Goal: Register for event/course

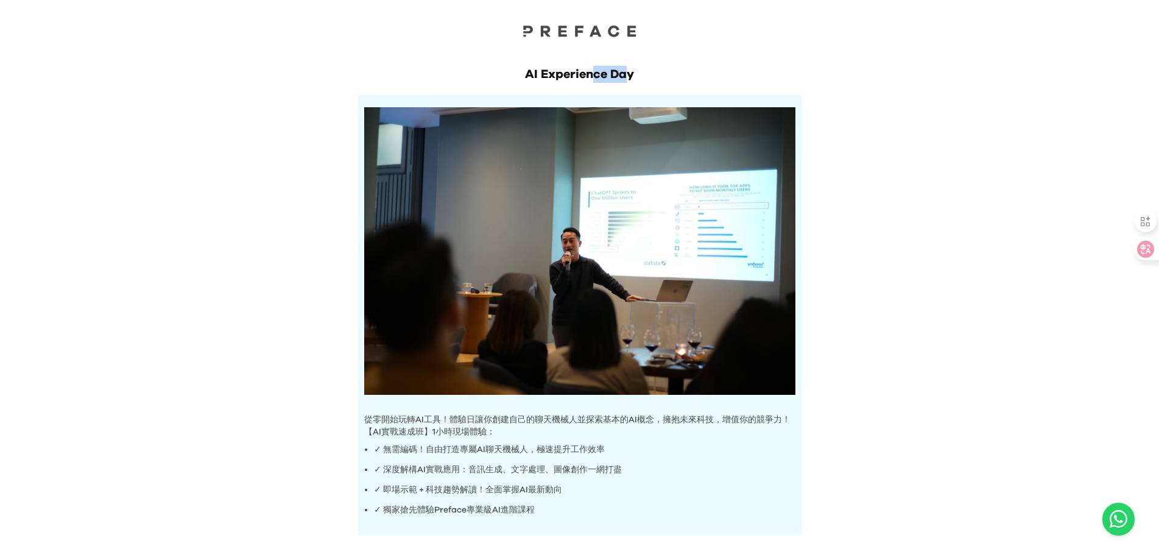
drag, startPoint x: 613, startPoint y: 76, endPoint x: 623, endPoint y: 76, distance: 10.4
click at [623, 76] on h1 "AI Experience Day" at bounding box center [580, 74] width 444 height 17
click at [610, 23] on div at bounding box center [579, 20] width 1159 height 41
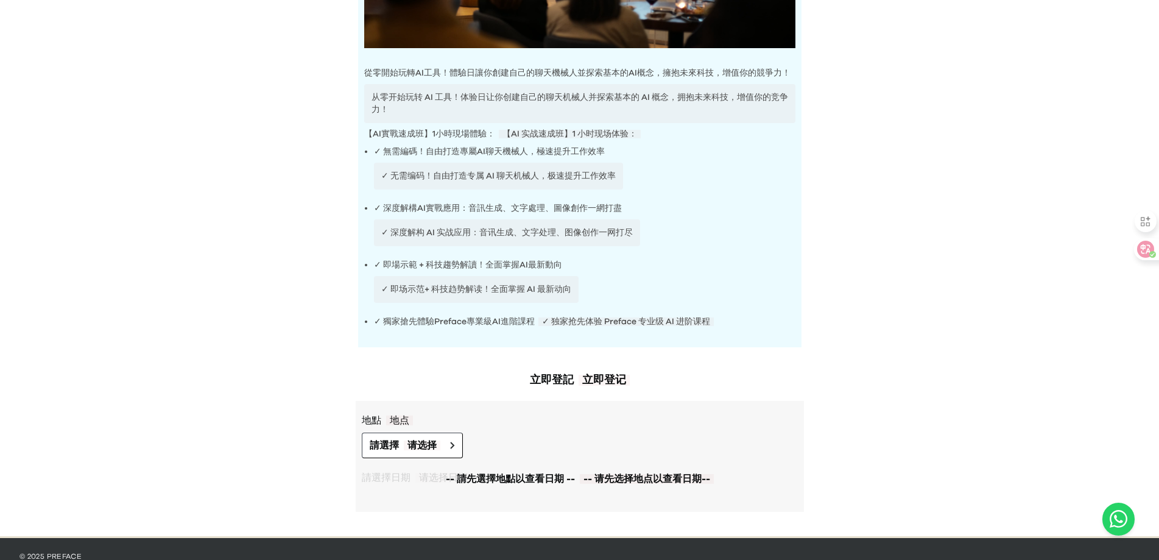
scroll to position [366, 0]
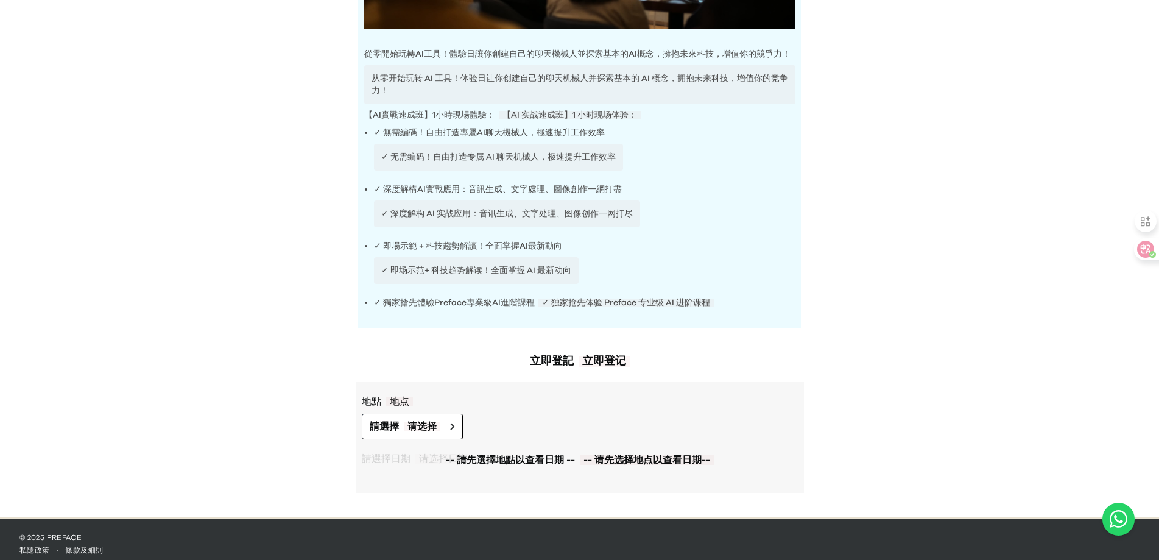
click at [564, 359] on h2 "立即登記 立即登记" at bounding box center [580, 361] width 448 height 17
click at [591, 358] on font "立即登记" at bounding box center [604, 361] width 51 height 11
drag, startPoint x: 607, startPoint y: 358, endPoint x: 548, endPoint y: 359, distance: 59.7
click at [607, 358] on font "立即登记" at bounding box center [604, 361] width 51 height 11
drag, startPoint x: 548, startPoint y: 359, endPoint x: 576, endPoint y: 359, distance: 28.0
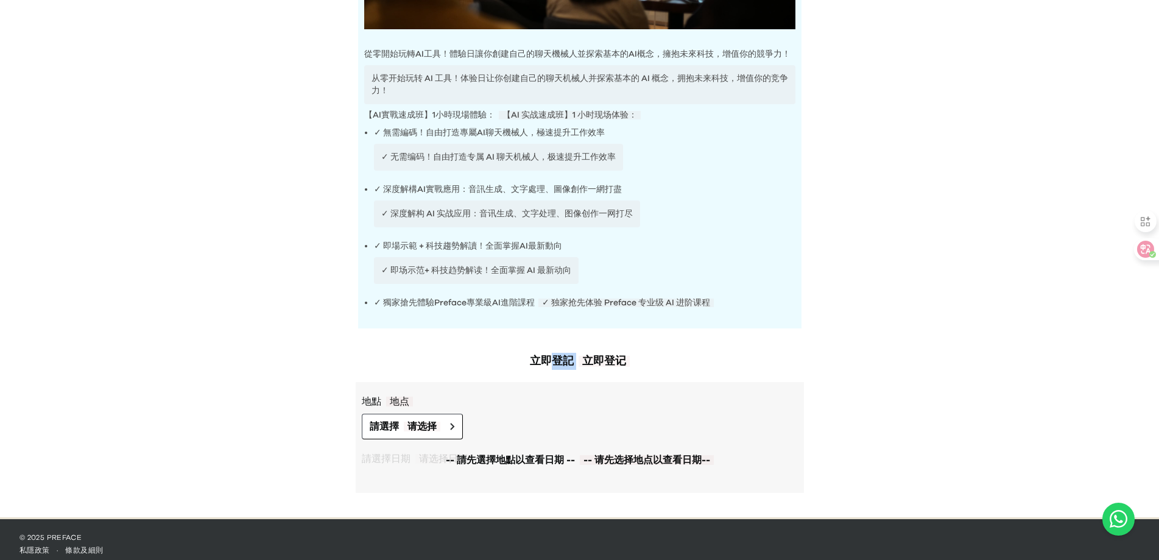
click at [576, 359] on h2 "立即登記 立即登记" at bounding box center [580, 361] width 448 height 17
click at [537, 361] on h2 "立即登記 立即登记" at bounding box center [580, 361] width 448 height 17
click at [444, 414] on button "請選擇 请选择" at bounding box center [412, 427] width 101 height 26
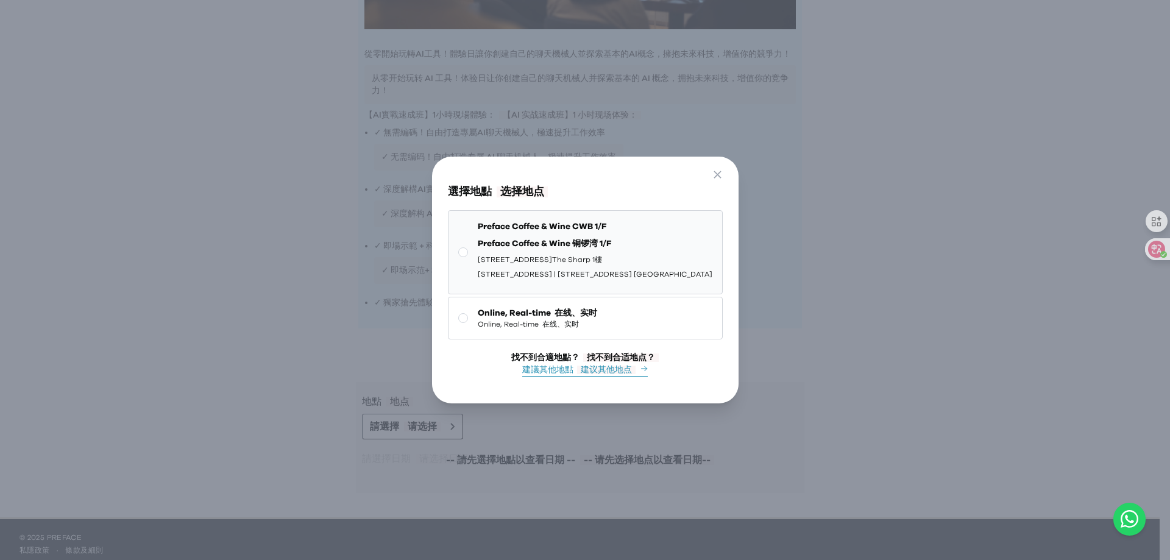
click at [540, 239] on font "Preface Coffee & Wine 铜锣湾 1/F" at bounding box center [544, 243] width 133 height 9
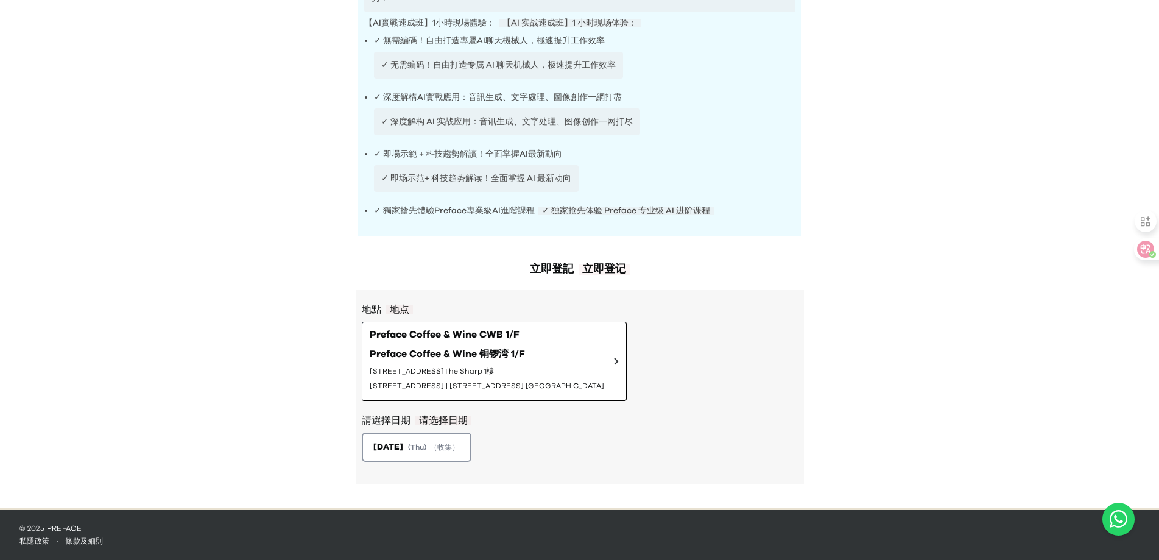
scroll to position [466, 0]
click at [412, 455] on button "[DATE] ( Thu ) （收集）" at bounding box center [416, 447] width 115 height 30
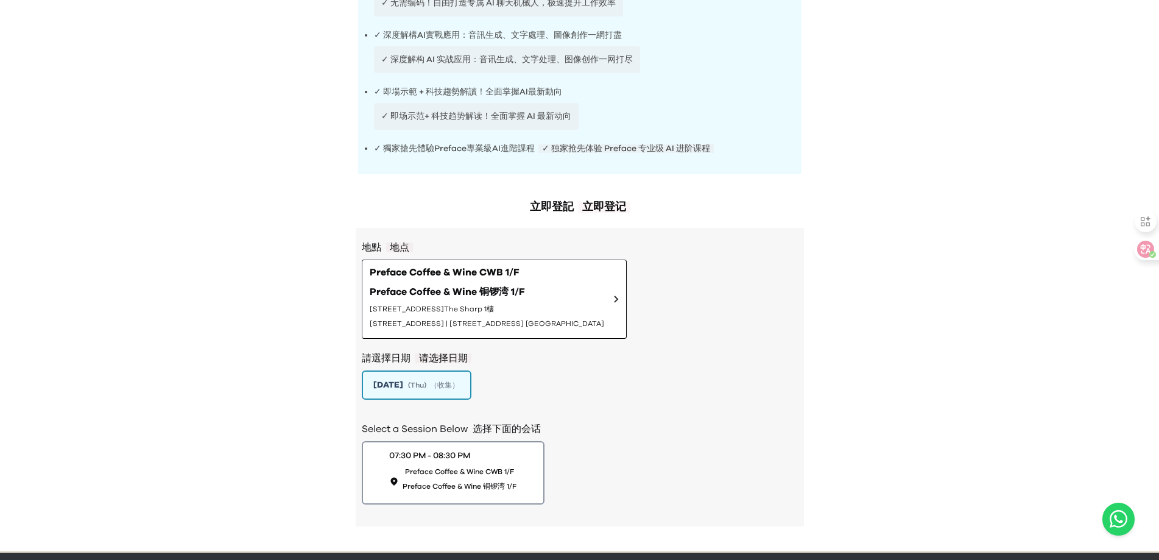
scroll to position [571, 0]
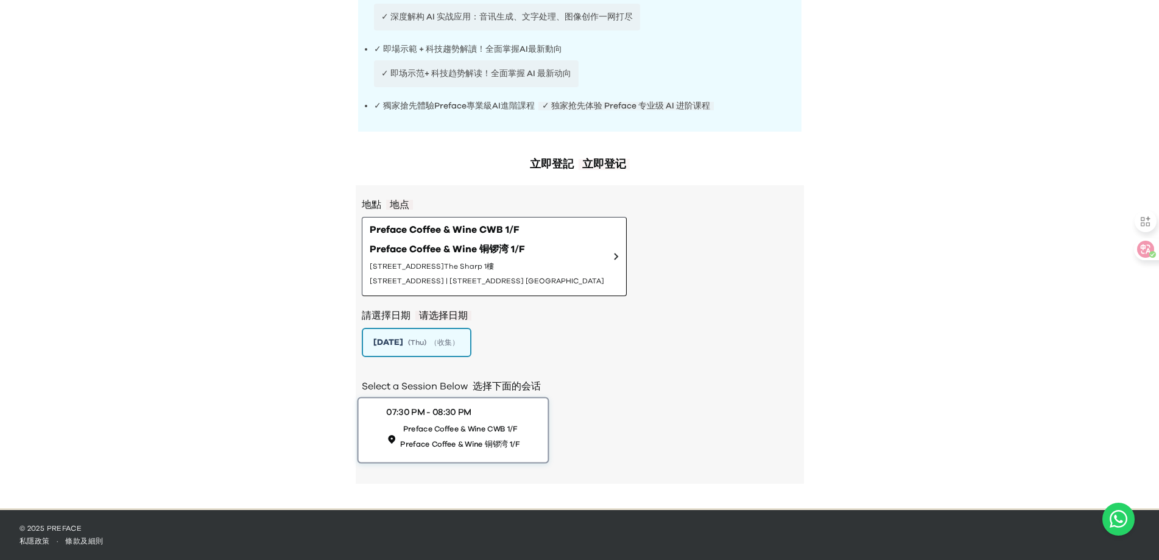
click at [476, 433] on span "Preface Coffee & Wine CWB 1/F Preface Coffee & Wine 铜锣湾 1/F" at bounding box center [459, 438] width 119 height 30
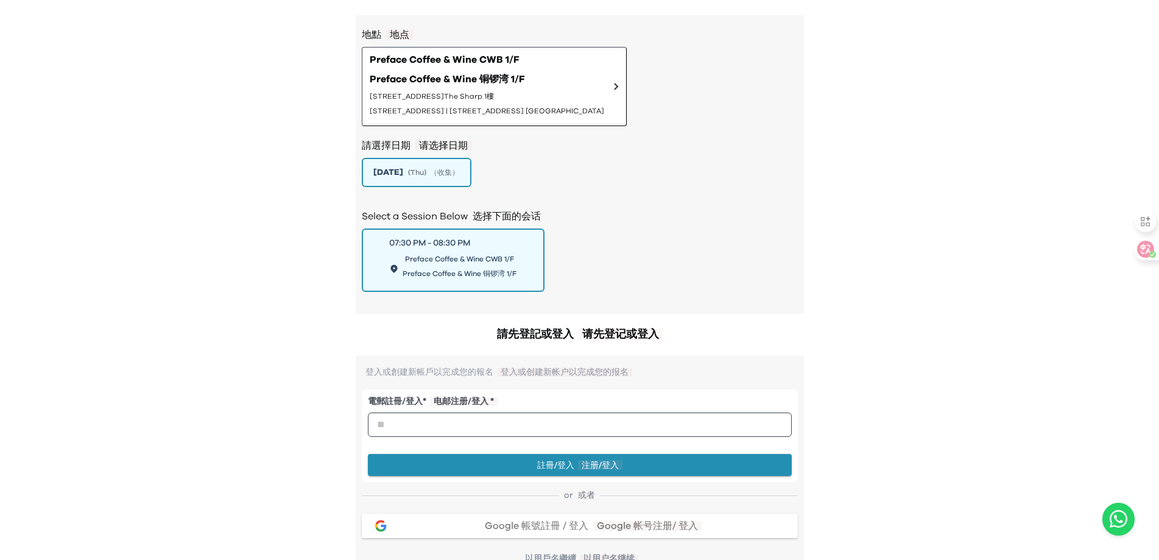
scroll to position [754, 0]
